Goal: Information Seeking & Learning: Find specific fact

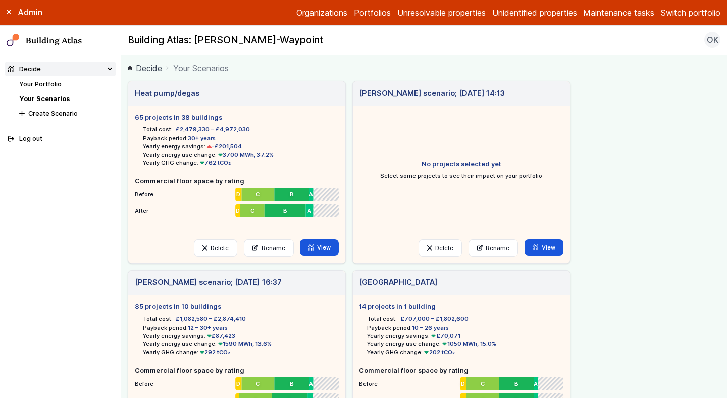
click at [674, 9] on button "Switch portfolio" at bounding box center [690, 13] width 60 height 12
click at [416, 75] on main "Decide Your Scenarios Heat pump/degas 65 projects in 38 buildings Total cost: £…" at bounding box center [423, 226] width 605 height 343
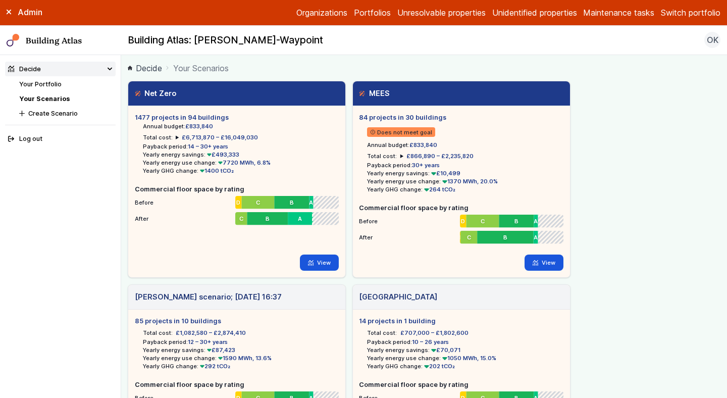
click at [686, 11] on button "Switch portfolio" at bounding box center [690, 13] width 60 height 12
click at [0, 0] on button "GP surgeries" at bounding box center [0, 0] width 0 height 0
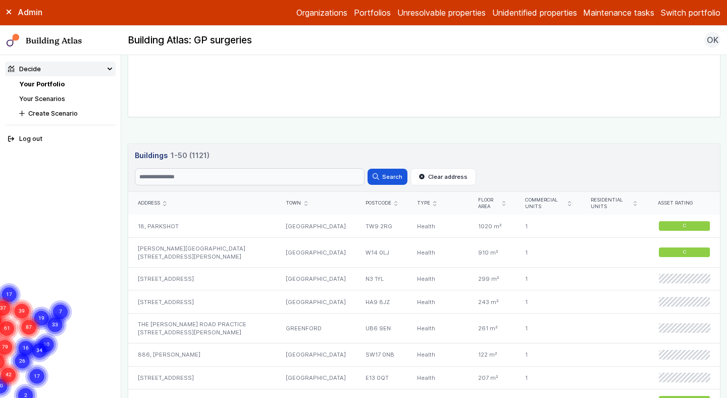
scroll to position [398, 0]
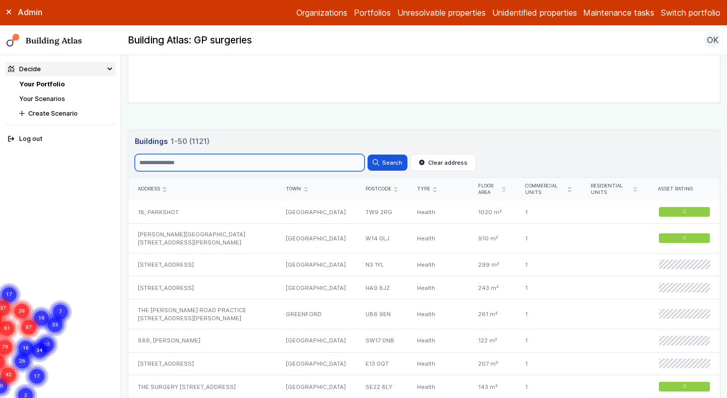
click at [203, 159] on input "Search" at bounding box center [250, 162] width 230 height 17
paste input "***"
type input "***"
click at [367, 154] on button "Search" at bounding box center [386, 162] width 39 height 16
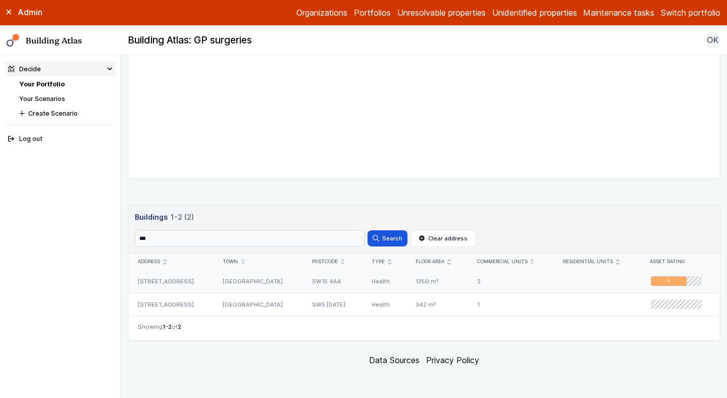
click at [210, 282] on div "[STREET_ADDRESS]" at bounding box center [170, 280] width 85 height 23
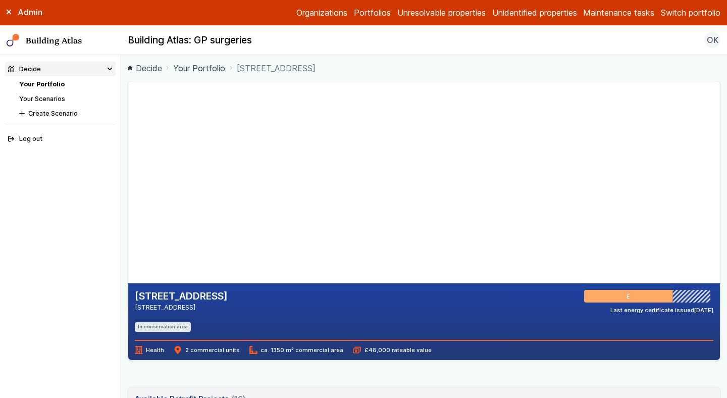
drag, startPoint x: 328, startPoint y: 192, endPoint x: 297, endPoint y: 77, distance: 119.8
click at [298, 78] on main "Decide Your Portfolio [STREET_ADDRESS] [STREET_ADDRESS] [GEOGRAPHIC_DATA] E Las…" at bounding box center [423, 226] width 605 height 343
click at [128, 104] on gmp-map-3d at bounding box center [128, 182] width 0 height 202
drag, startPoint x: 296, startPoint y: 213, endPoint x: 296, endPoint y: 126, distance: 87.3
click at [128, 127] on gmp-map-3d at bounding box center [128, 182] width 0 height 202
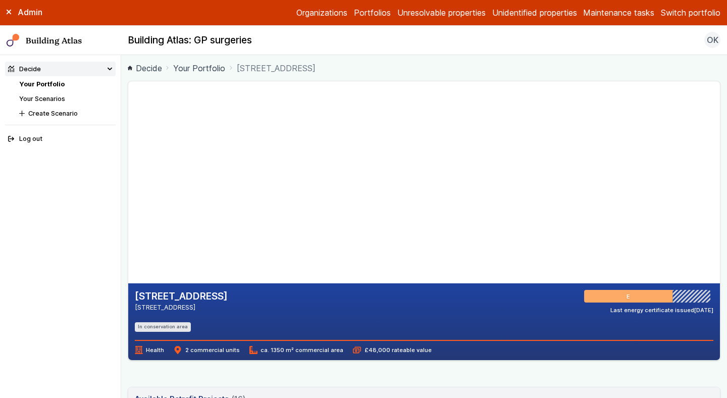
click at [128, 146] on gmp-map-3d at bounding box center [128, 182] width 0 height 202
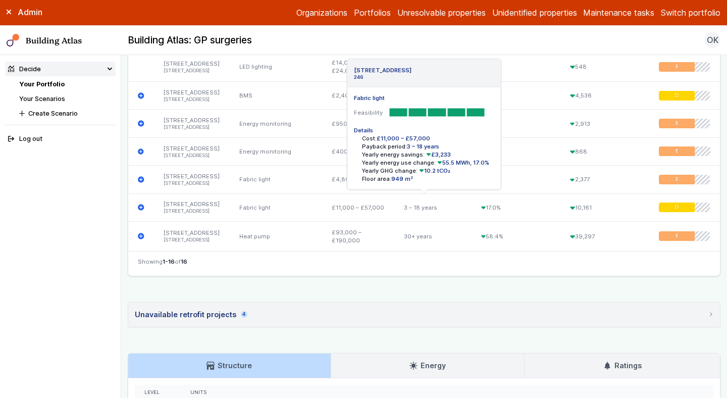
scroll to position [989, 0]
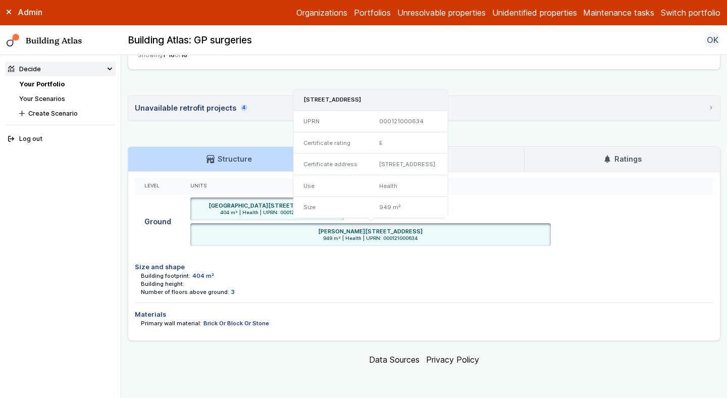
drag, startPoint x: 193, startPoint y: 204, endPoint x: 444, endPoint y: 240, distance: 253.3
click at [445, 240] on ul "[GEOGRAPHIC_DATA][STREET_ADDRESS] 404 m² | Health | UPRN: 000121000636 [STREET_…" at bounding box center [446, 221] width 513 height 48
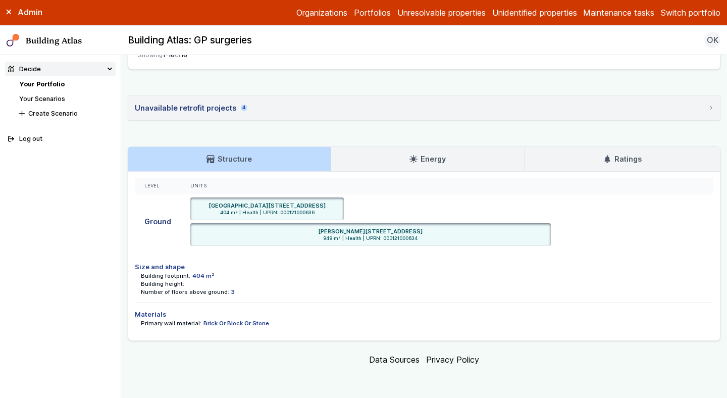
copy ul "[GEOGRAPHIC_DATA][STREET_ADDRESS] 404 m² | Health | UPRN: 000121000636 [GEOGRAP…"
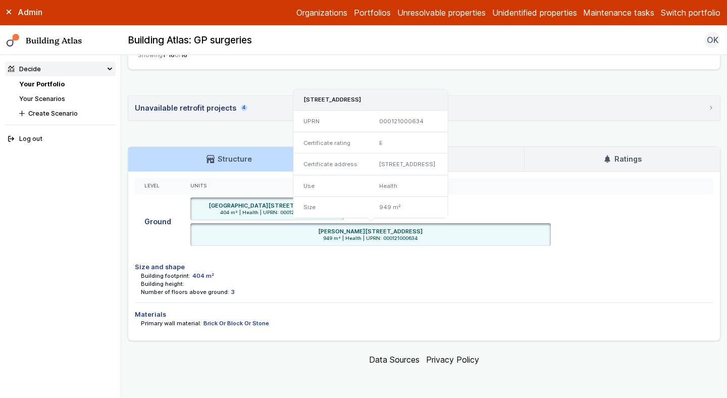
click at [318, 228] on h6 "[PERSON_NAME][STREET_ADDRESS]" at bounding box center [370, 231] width 104 height 8
drag, startPoint x: 469, startPoint y: 230, endPoint x: 434, endPoint y: 229, distance: 34.3
click at [434, 229] on div "[PERSON_NAME][STREET_ADDRESS]" at bounding box center [371, 231] width 354 height 8
copy h6 "SW15 4AA"
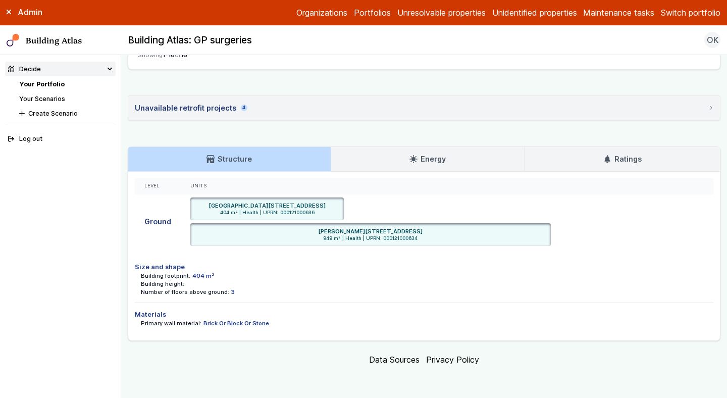
click at [474, 290] on div "Number of floors above ground: 3" at bounding box center [427, 292] width 572 height 8
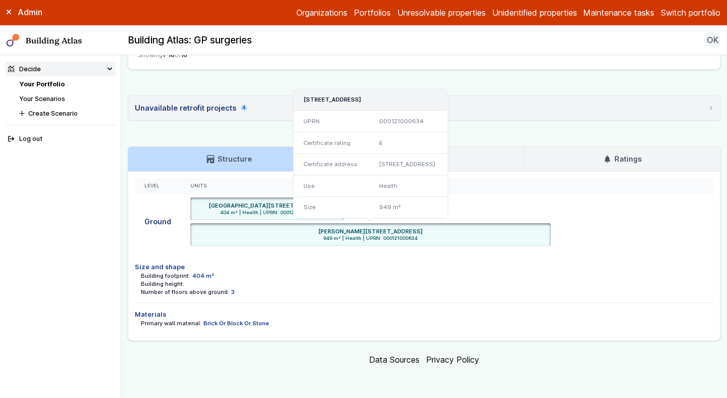
drag, startPoint x: 194, startPoint y: 206, endPoint x: 427, endPoint y: 241, distance: 235.8
click at [427, 241] on ul "[GEOGRAPHIC_DATA][STREET_ADDRESS] 404 m² | Health | UPRN: 000121000636 [STREET_…" at bounding box center [446, 221] width 513 height 48
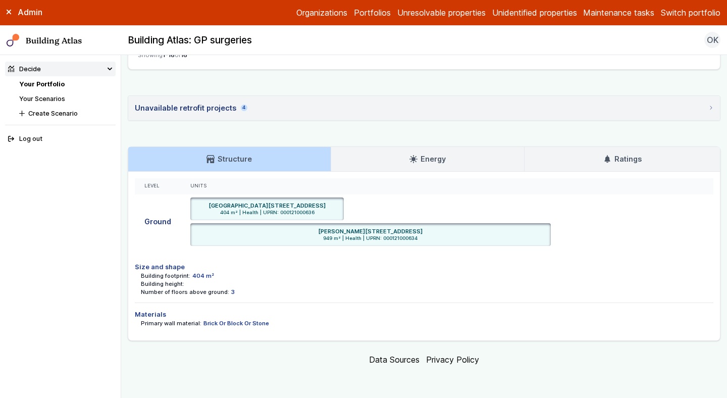
copy ul "[GEOGRAPHIC_DATA][STREET_ADDRESS] 404 m² | Health | UPRN: 000121000636 [GEOGRAP…"
click at [421, 151] on link "Energy" at bounding box center [427, 159] width 193 height 24
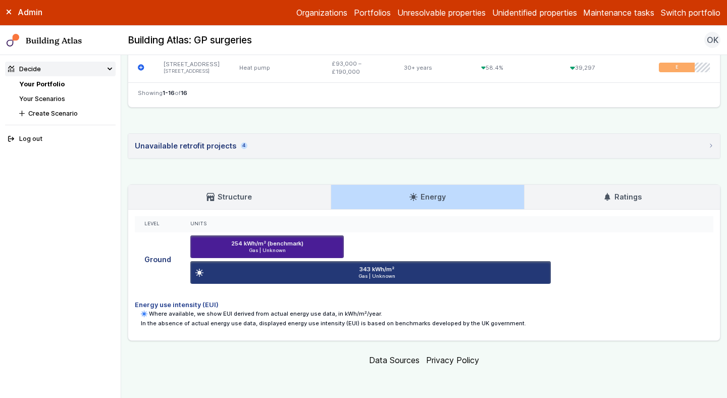
scroll to position [952, 0]
click at [585, 198] on link "Ratings" at bounding box center [621, 197] width 195 height 24
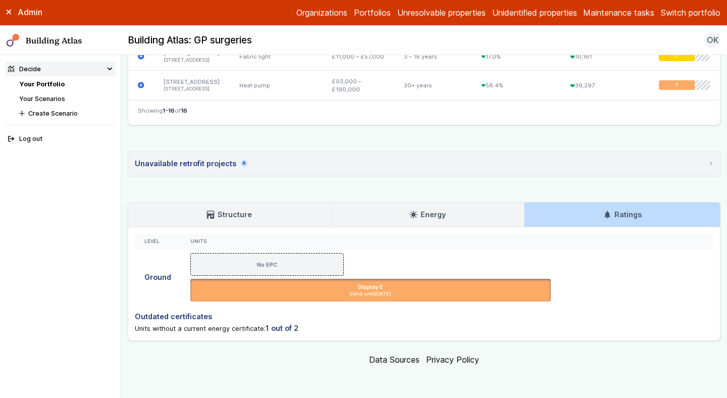
scroll to position [933, 0]
click at [446, 224] on link "Energy" at bounding box center [427, 214] width 193 height 24
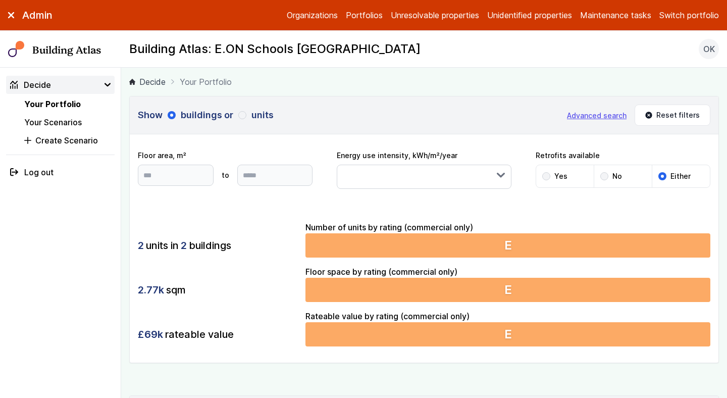
scroll to position [267, 0]
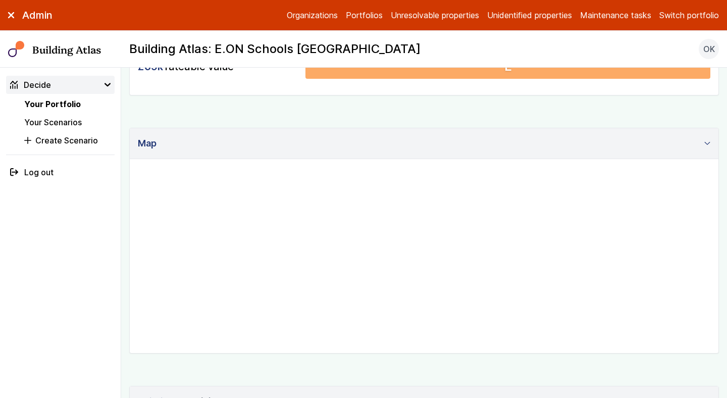
click at [294, 366] on div "Show buildings or units Advanced search Reset filters Floor area, m² to Update …" at bounding box center [423, 268] width 589 height 881
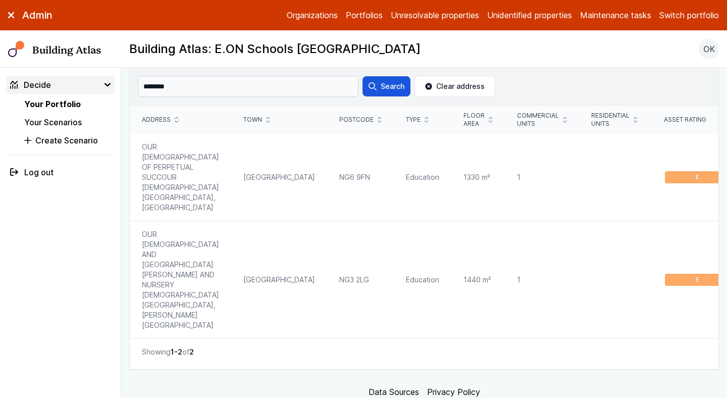
scroll to position [602, 0]
